Goal: Find specific page/section: Find specific page/section

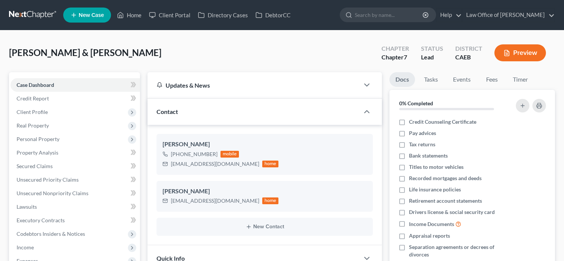
select select "0"
click at [129, 15] on link "Home" at bounding box center [129, 15] width 32 height 14
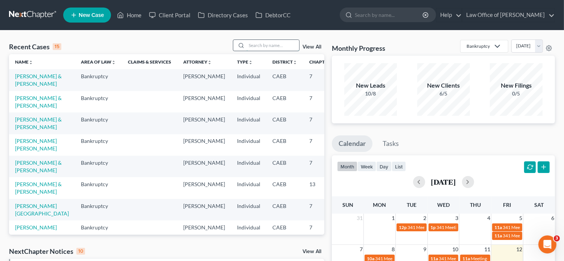
paste input "jennifer sekona"
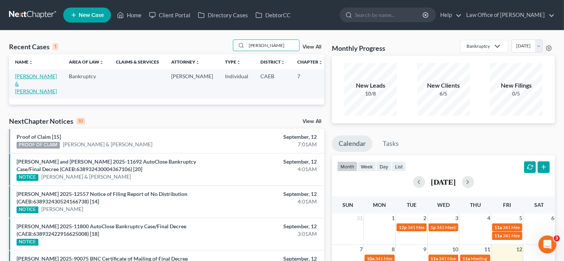
type input "jennifer sekona"
click at [18, 81] on link "[PERSON_NAME] & [PERSON_NAME]" at bounding box center [36, 83] width 42 height 21
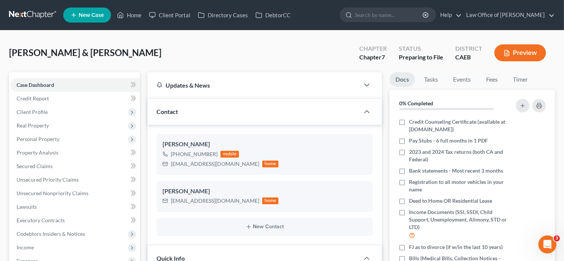
scroll to position [106, 0]
click at [360, 5] on nav "Home New Case Client Portal Directory Cases DebtorCC Law Office of Flor A. Tata…" at bounding box center [282, 15] width 564 height 30
select select "17"
